Goal: Navigation & Orientation: Find specific page/section

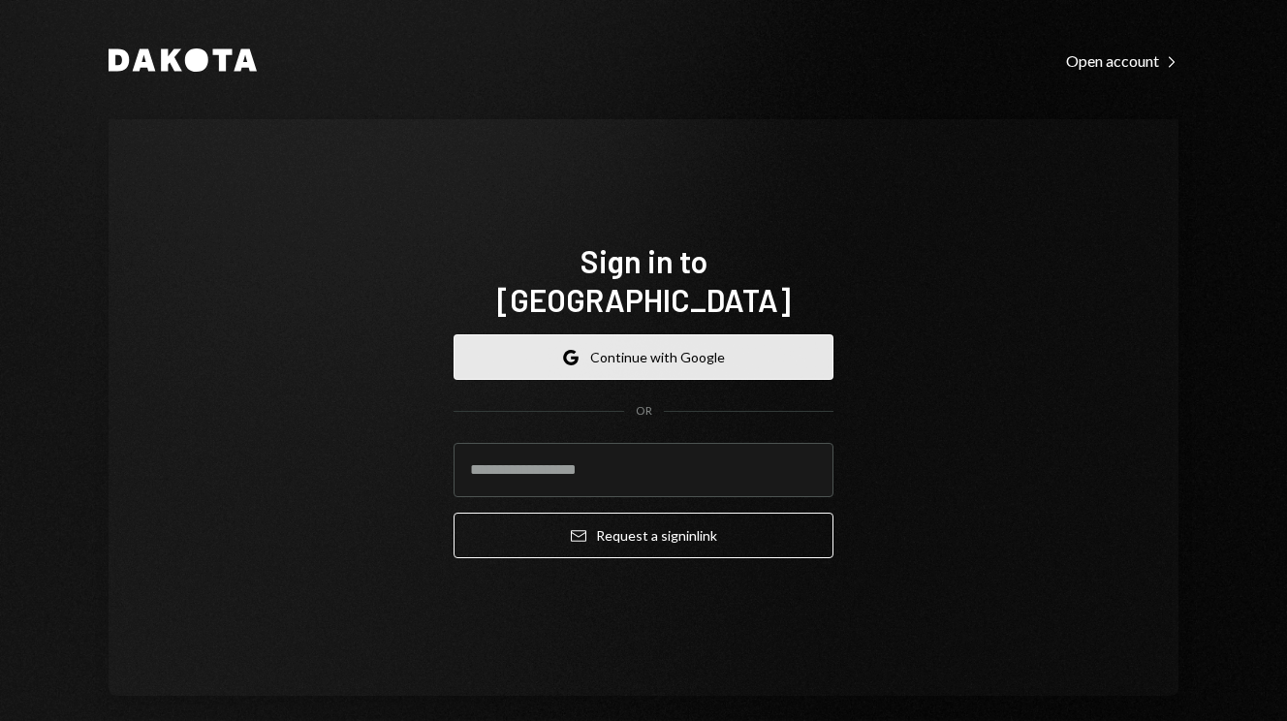
click at [665, 334] on button "Google Continue with Google" at bounding box center [644, 357] width 380 height 46
click at [729, 334] on button "Google Continue with Google" at bounding box center [644, 357] width 380 height 46
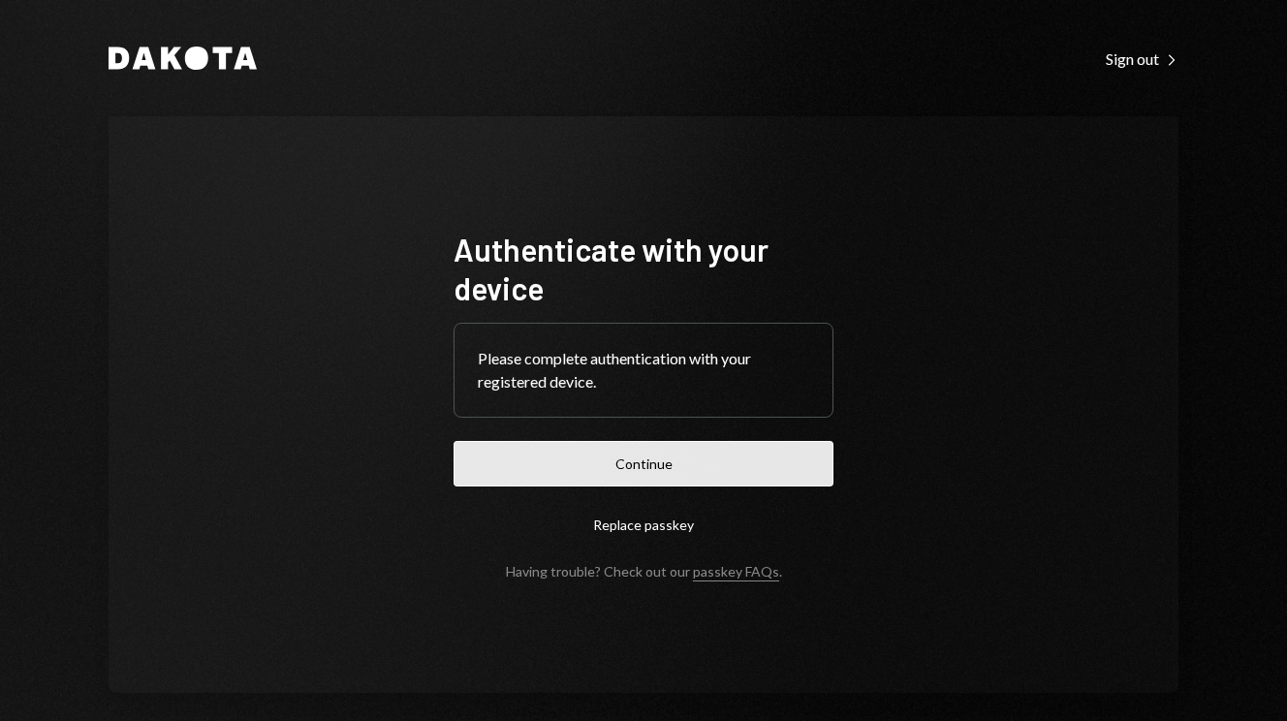
click at [735, 457] on button "Continue" at bounding box center [644, 464] width 380 height 46
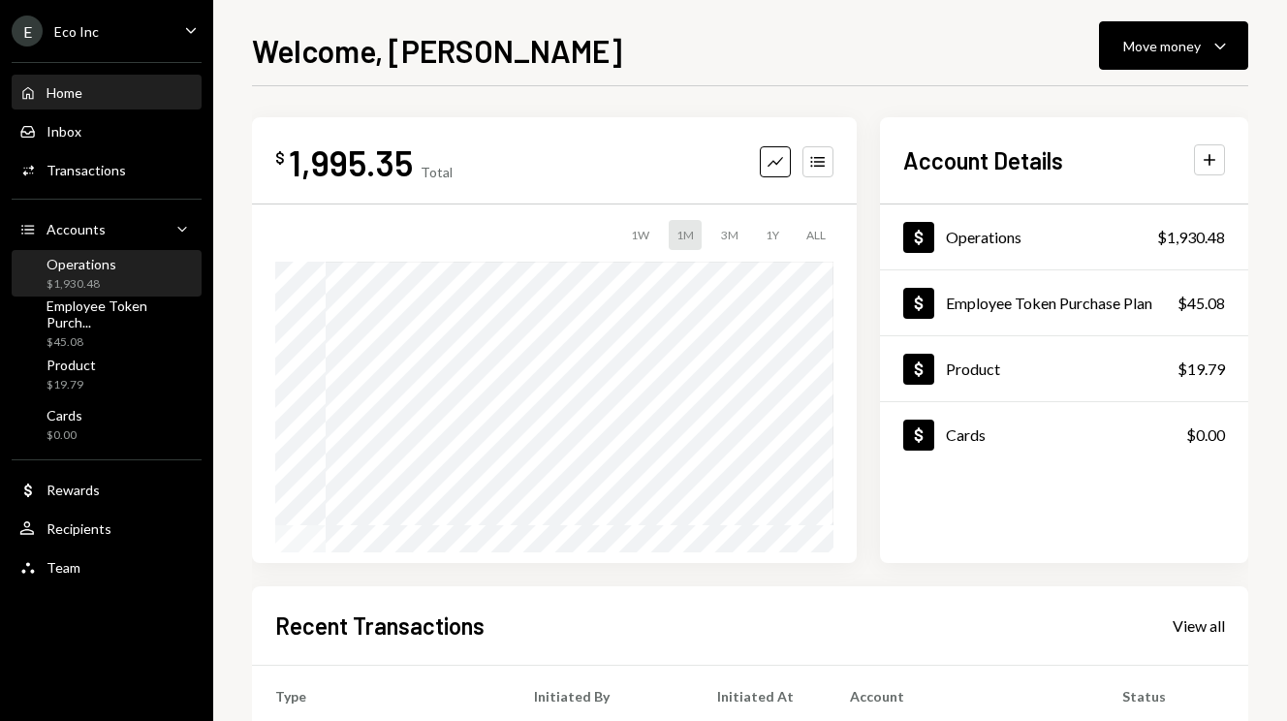
click at [120, 282] on div "Operations $1,930.48" at bounding box center [106, 274] width 174 height 37
